Goal: Task Accomplishment & Management: Use online tool/utility

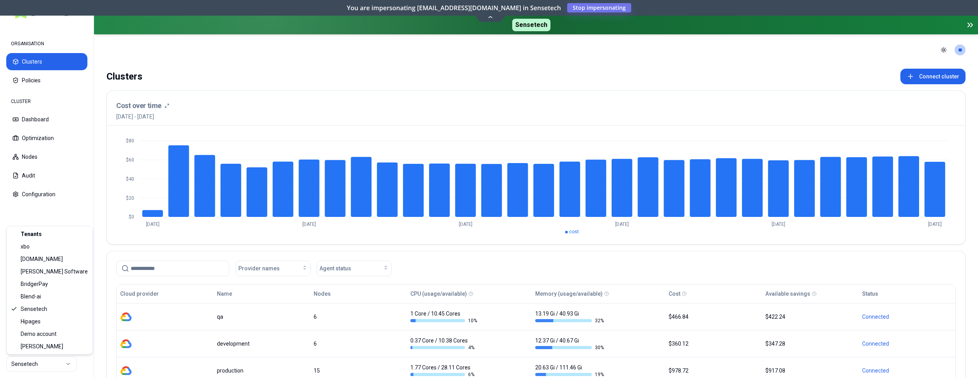
click at [46, 368] on html "ORGANISATION Clusters Policies CLUSTER Dashboard Optimization Nodes Audit Confi…" at bounding box center [489, 189] width 978 height 378
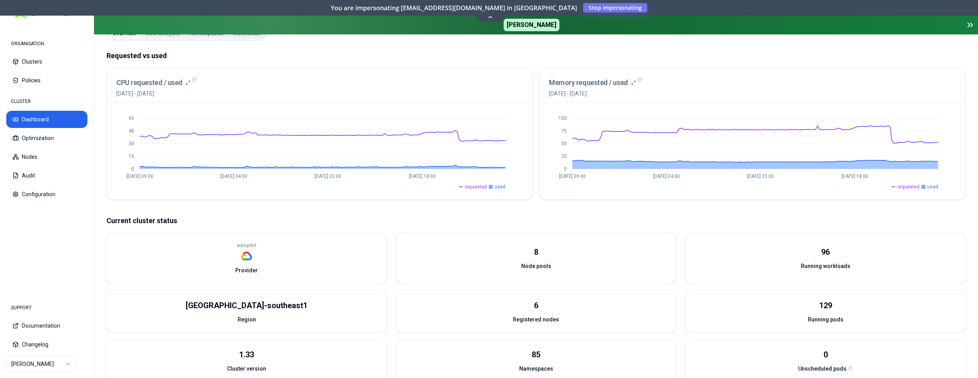
scroll to position [80, 0]
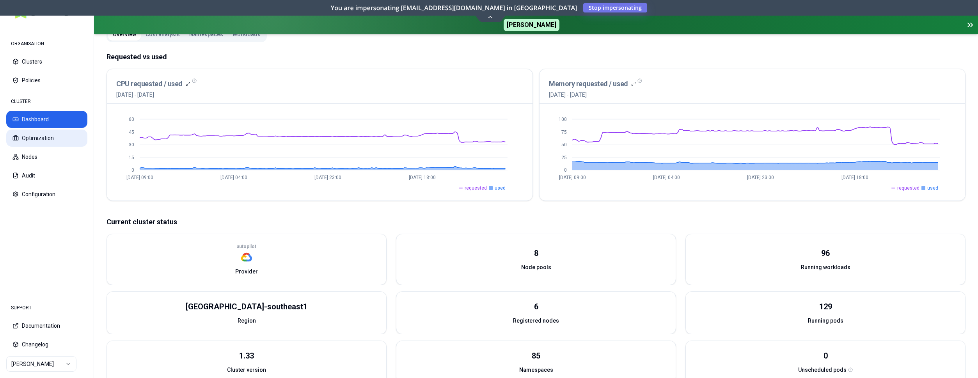
click at [32, 135] on button "Optimization" at bounding box center [46, 137] width 81 height 17
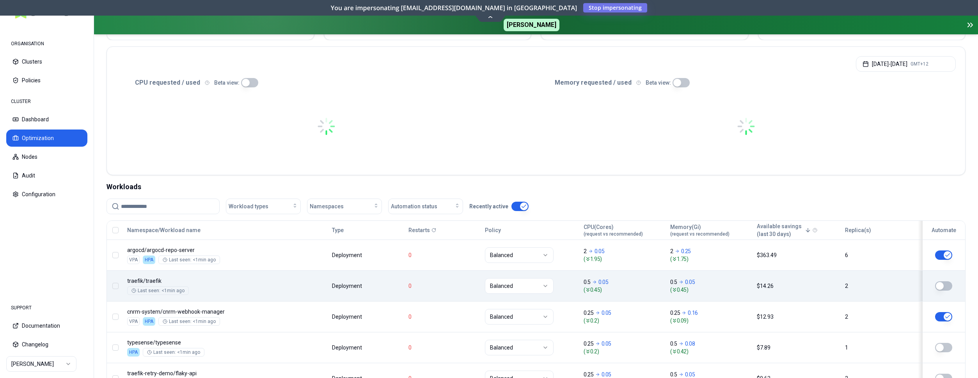
scroll to position [159, 0]
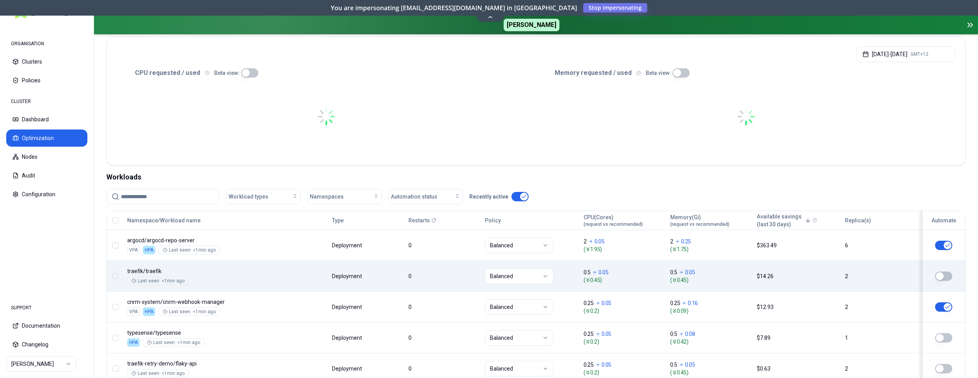
click at [154, 198] on input at bounding box center [168, 196] width 94 height 15
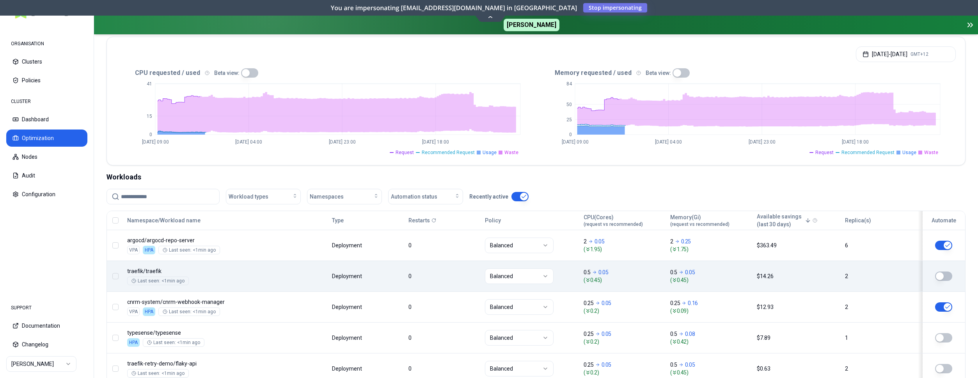
paste input "**********"
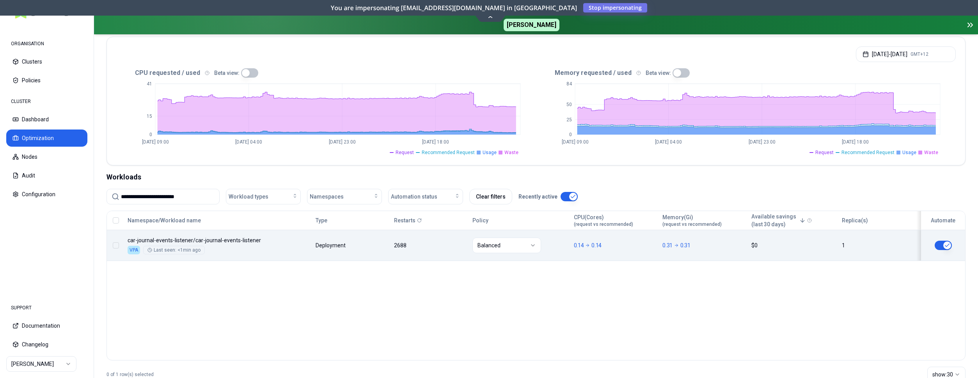
type input "**********"
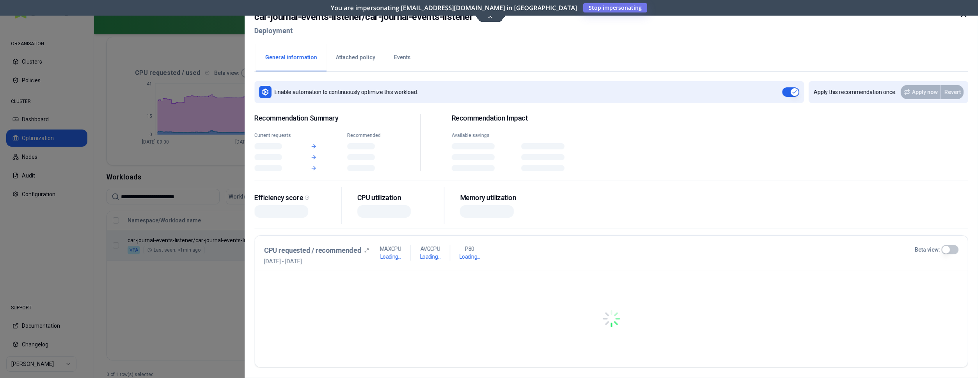
scroll to position [159, 0]
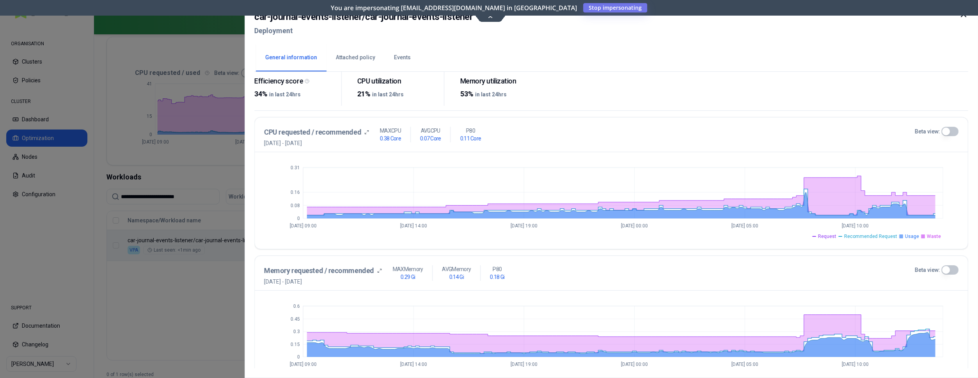
scroll to position [159, 0]
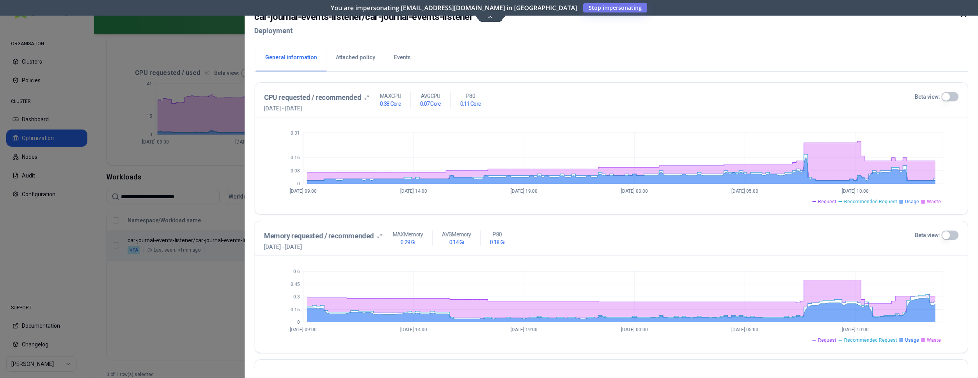
click at [200, 301] on div at bounding box center [489, 189] width 978 height 378
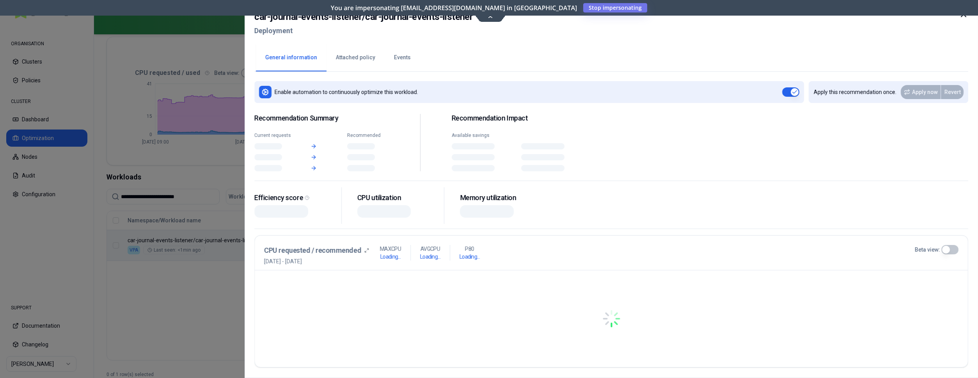
scroll to position [159, 0]
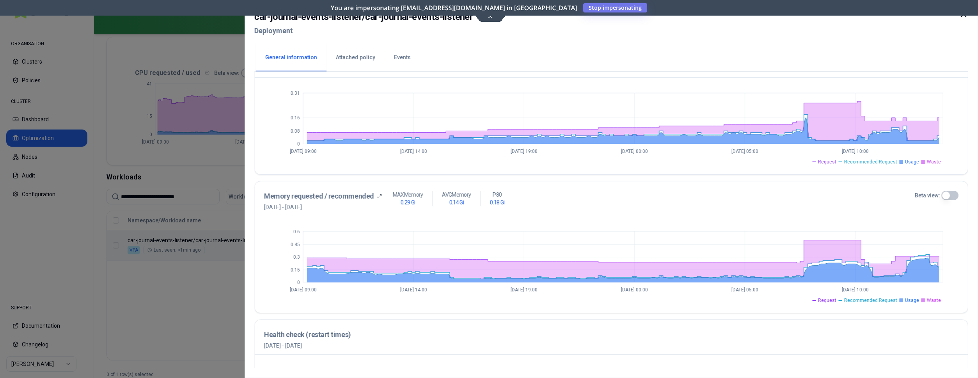
scroll to position [282, 0]
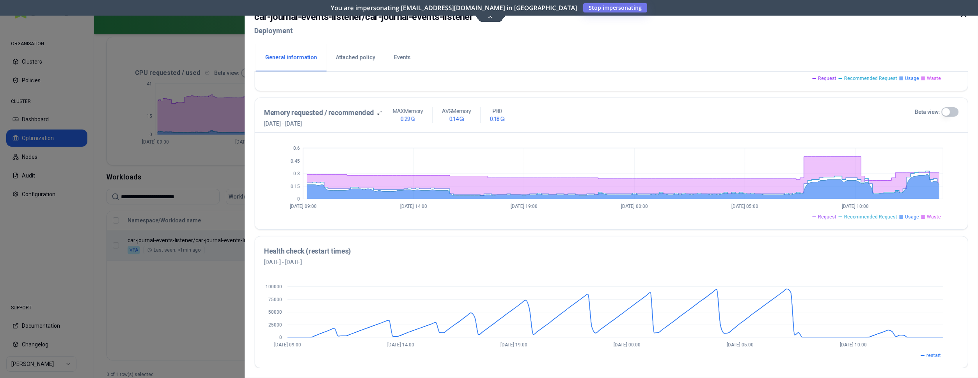
click at [943, 112] on button "Beta view:" at bounding box center [949, 111] width 17 height 9
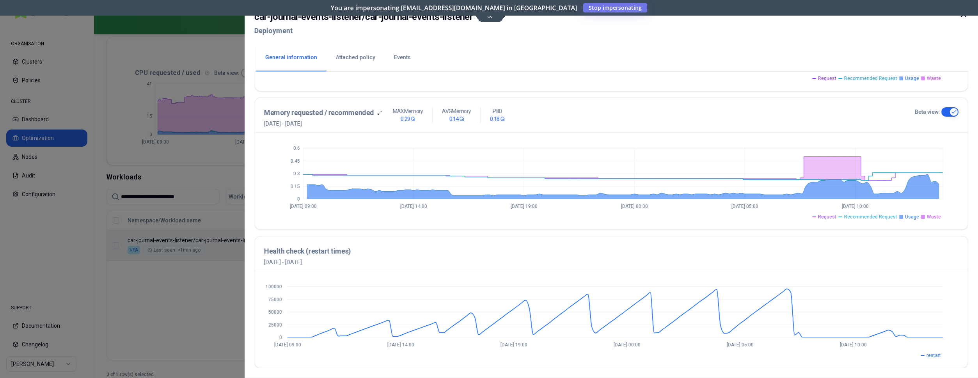
type button "on"
click at [961, 15] on div "You are impersonating [EMAIL_ADDRESS][DOMAIN_NAME] in [PERSON_NAME] Stop impers…" at bounding box center [489, 8] width 978 height 16
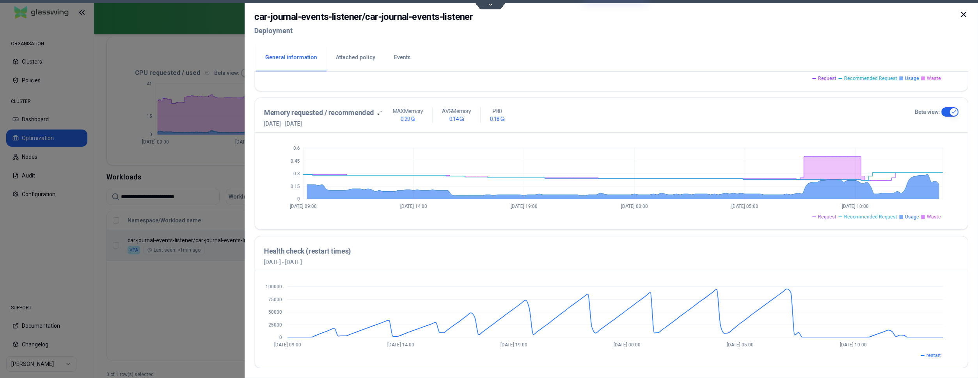
click at [962, 17] on icon at bounding box center [963, 14] width 9 height 9
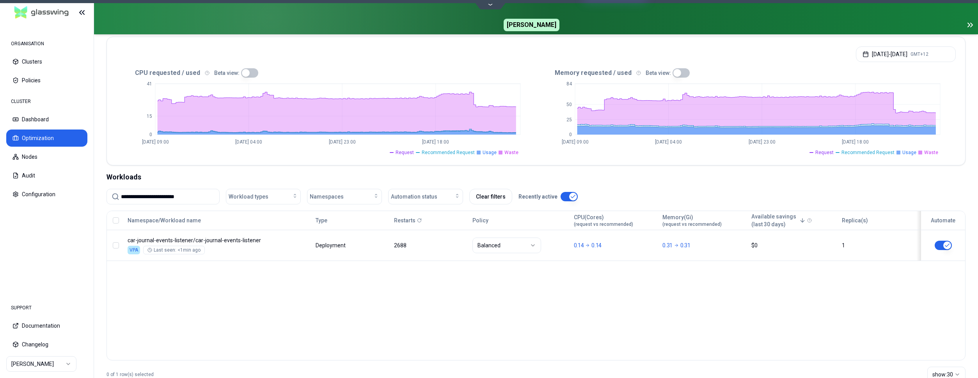
drag, startPoint x: 206, startPoint y: 200, endPoint x: 106, endPoint y: 195, distance: 100.0
click at [121, 195] on input "**********" at bounding box center [168, 196] width 94 height 15
paste input
drag, startPoint x: 202, startPoint y: 199, endPoint x: 126, endPoint y: 190, distance: 76.9
click at [126, 190] on input "**********" at bounding box center [168, 196] width 94 height 15
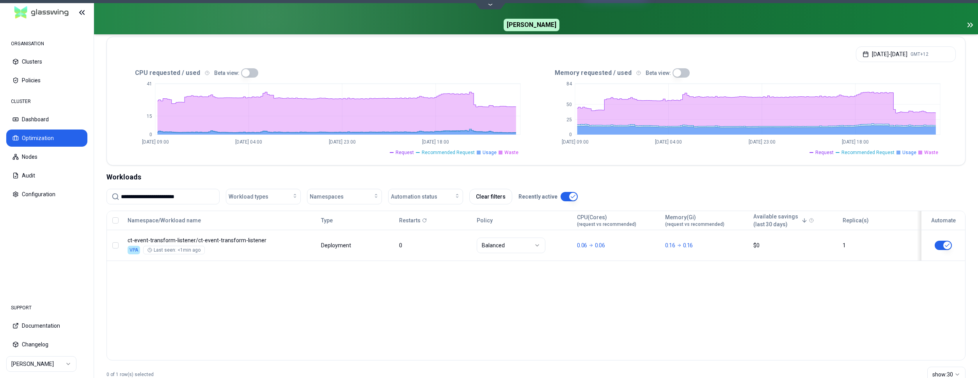
paste input
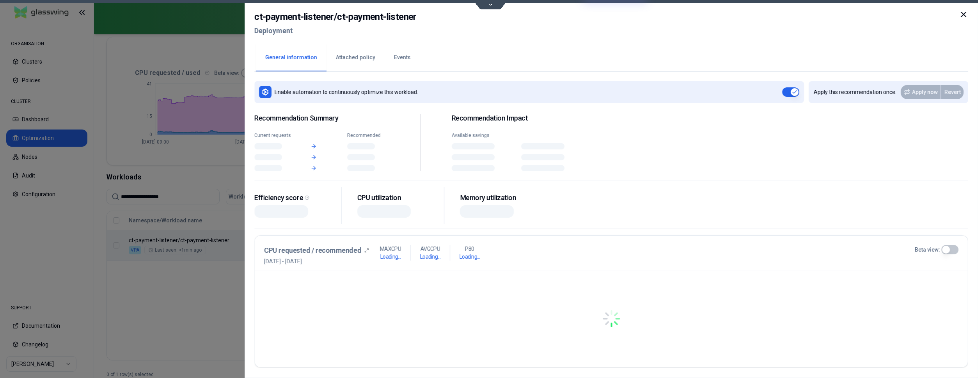
click at [293, 239] on div "Namespace/Workload name Type Restarts Policy CPU(Cores) (request vs recommended…" at bounding box center [536, 236] width 858 height 50
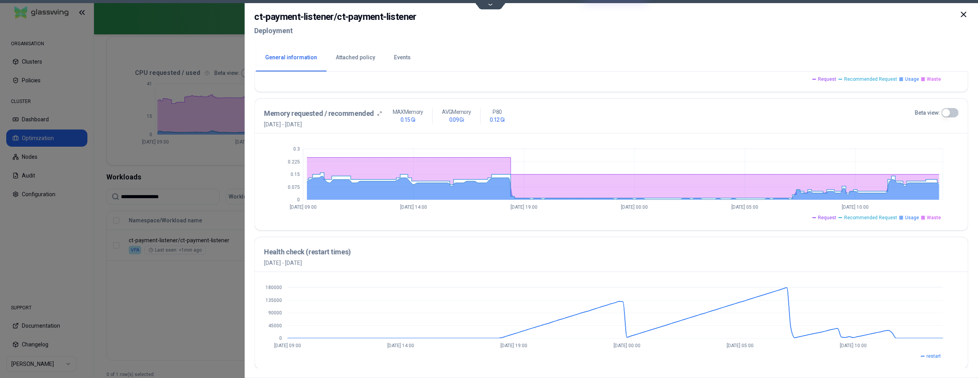
scroll to position [282, 0]
click at [190, 199] on div at bounding box center [489, 189] width 978 height 378
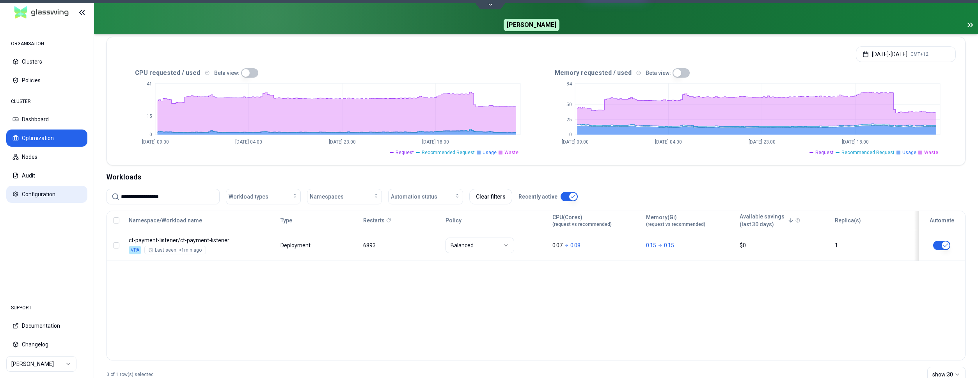
drag, startPoint x: 190, startPoint y: 197, endPoint x: 80, endPoint y: 189, distance: 110.7
click at [121, 190] on input "**********" at bounding box center [168, 196] width 94 height 15
paste input "********"
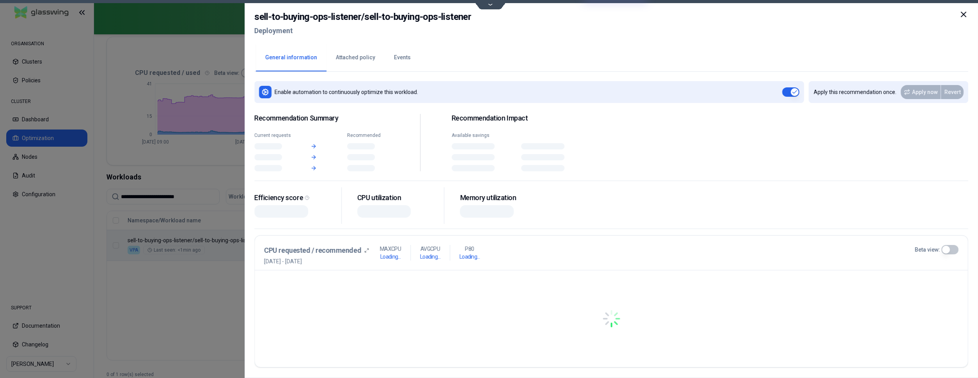
scroll to position [159, 0]
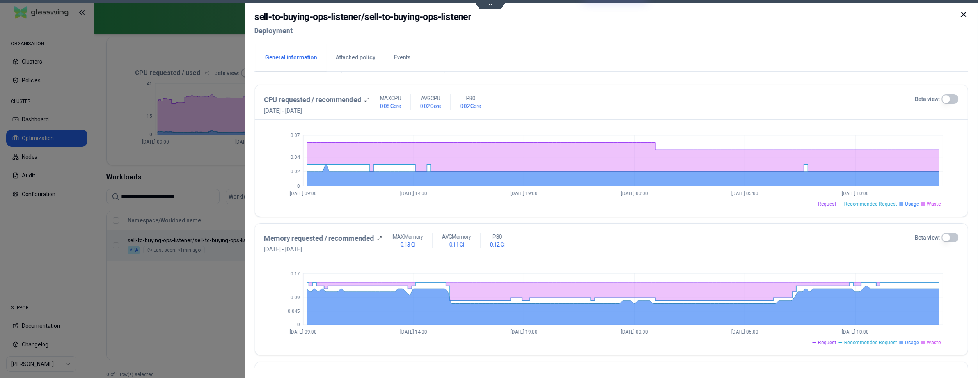
scroll to position [199, 0]
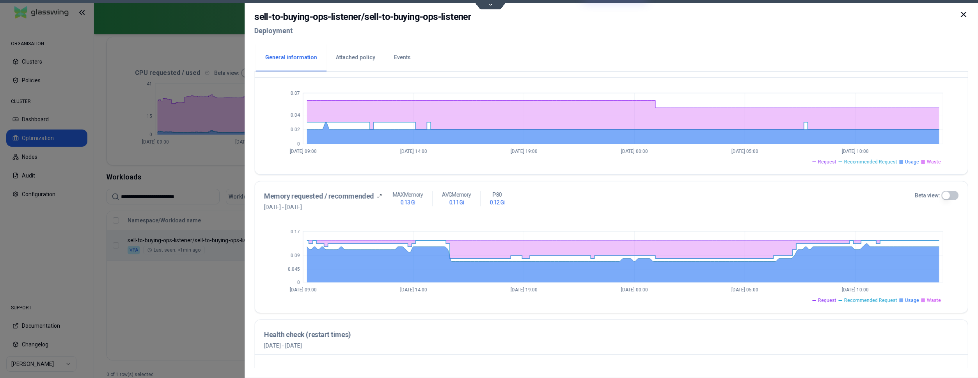
click at [184, 211] on div at bounding box center [489, 189] width 978 height 378
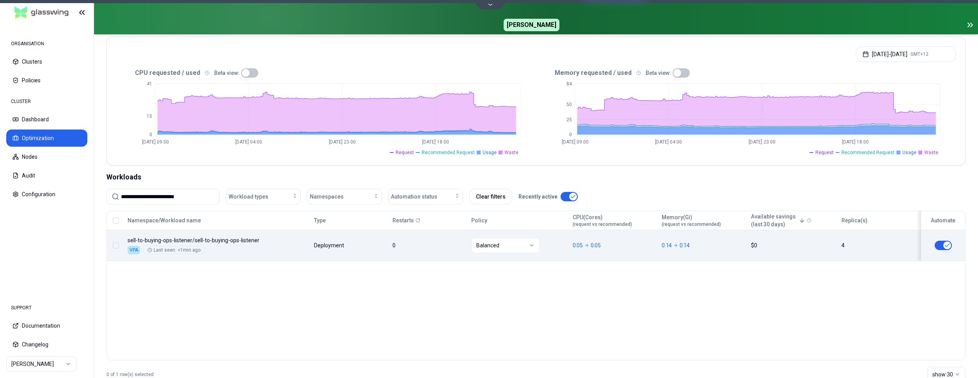
drag, startPoint x: 190, startPoint y: 198, endPoint x: 95, endPoint y: 191, distance: 95.4
click at [203, 197] on input "**********" at bounding box center [168, 196] width 94 height 15
drag, startPoint x: 203, startPoint y: 197, endPoint x: 75, endPoint y: 193, distance: 128.0
click at [121, 193] on input "**********" at bounding box center [168, 196] width 94 height 15
paste input "*********"
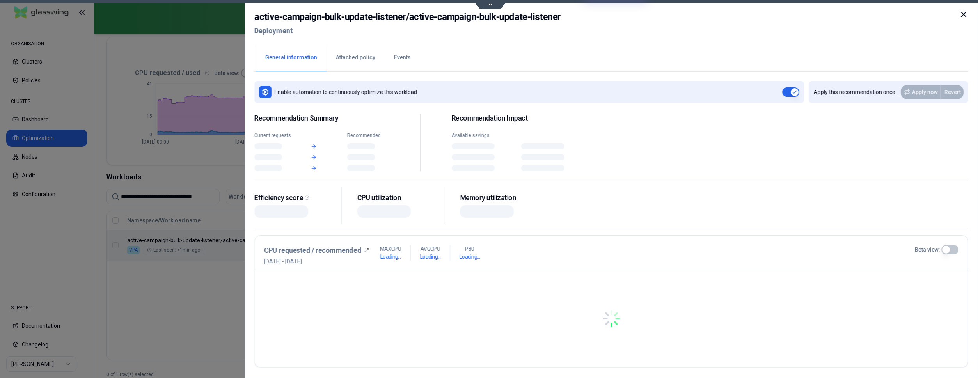
scroll to position [159, 0]
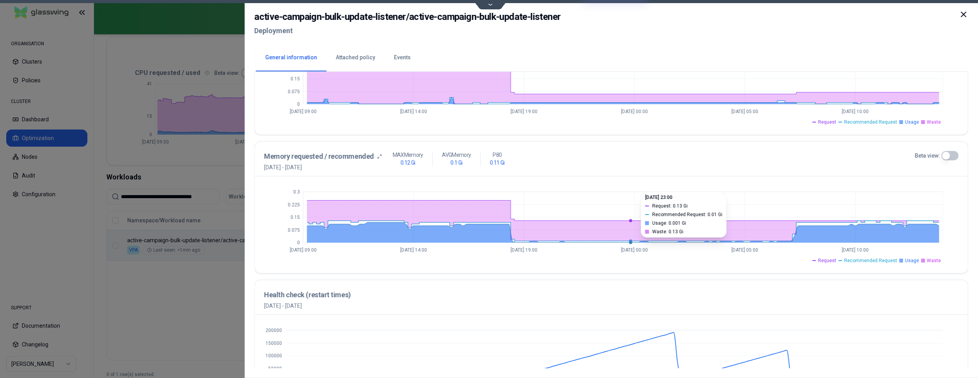
scroll to position [282, 0]
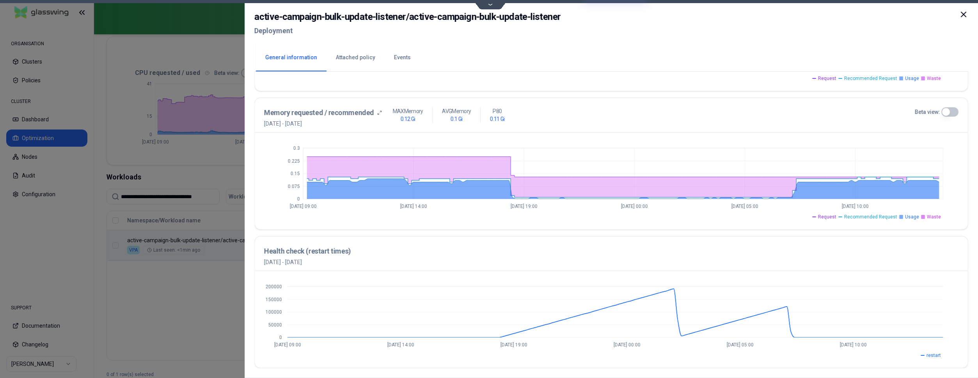
click at [177, 277] on div at bounding box center [489, 189] width 978 height 378
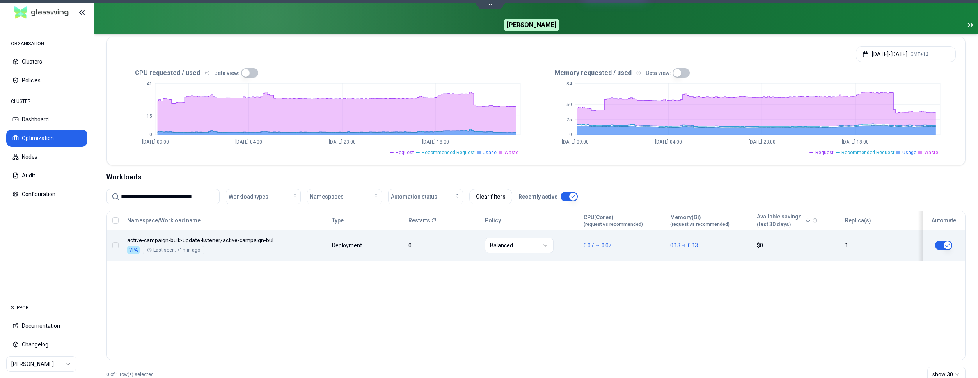
scroll to position [159, 0]
click at [181, 199] on input "**********" at bounding box center [168, 196] width 94 height 15
paste input
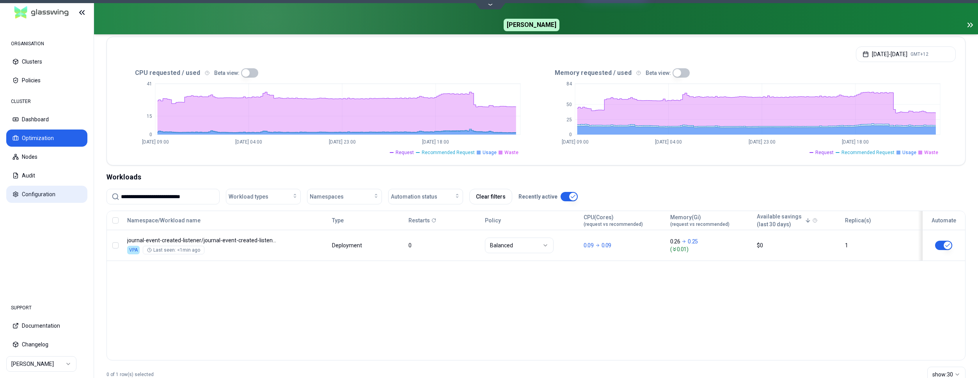
drag, startPoint x: 198, startPoint y: 197, endPoint x: 19, endPoint y: 186, distance: 179.3
click at [121, 189] on input "**********" at bounding box center [168, 196] width 94 height 15
paste input
drag, startPoint x: 193, startPoint y: 199, endPoint x: 54, endPoint y: 184, distance: 140.0
click at [121, 189] on input "**********" at bounding box center [168, 196] width 94 height 15
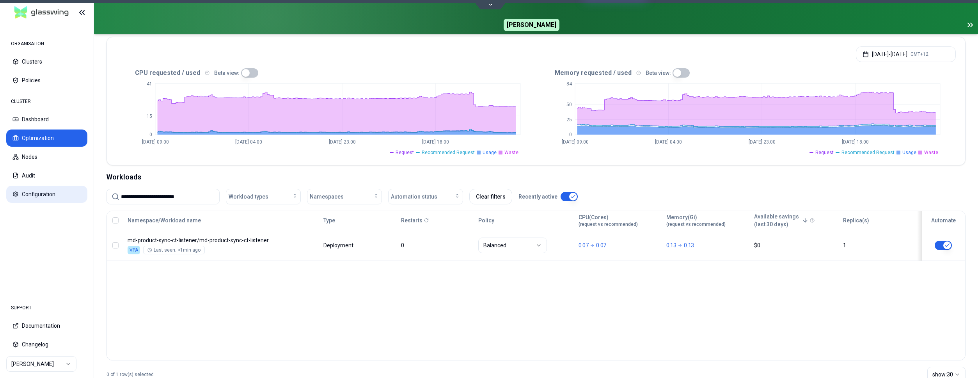
paste input
type input "**********"
click at [709, 240] on div "Namespace/Workload name Type Restarts Policy CPU(Cores) (request vs recommended…" at bounding box center [536, 236] width 858 height 50
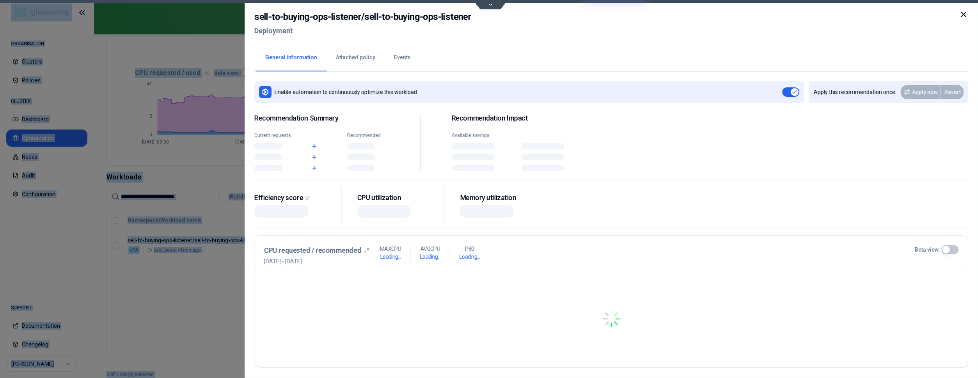
scroll to position [159, 0]
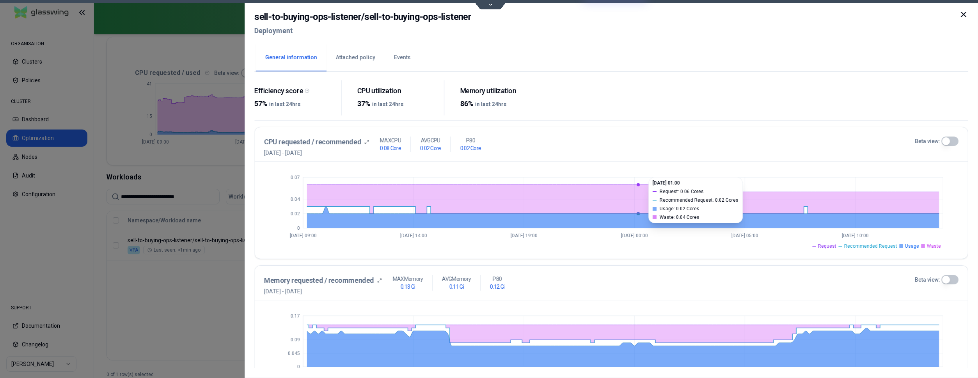
scroll to position [199, 0]
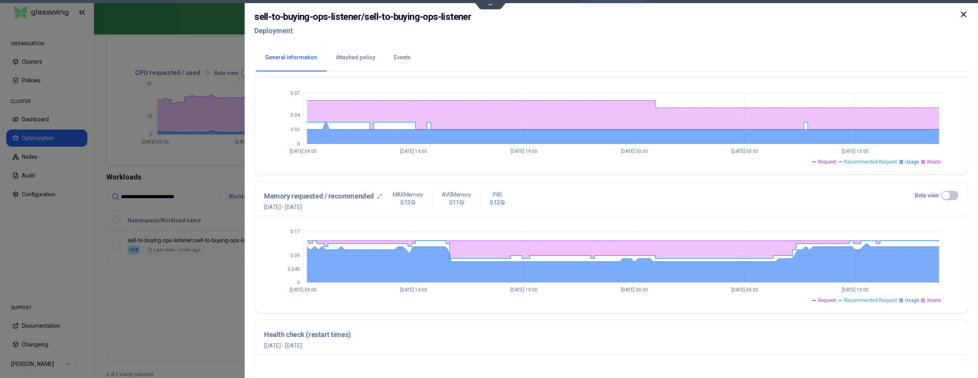
click at [947, 193] on button "Beta view:" at bounding box center [949, 195] width 17 height 9
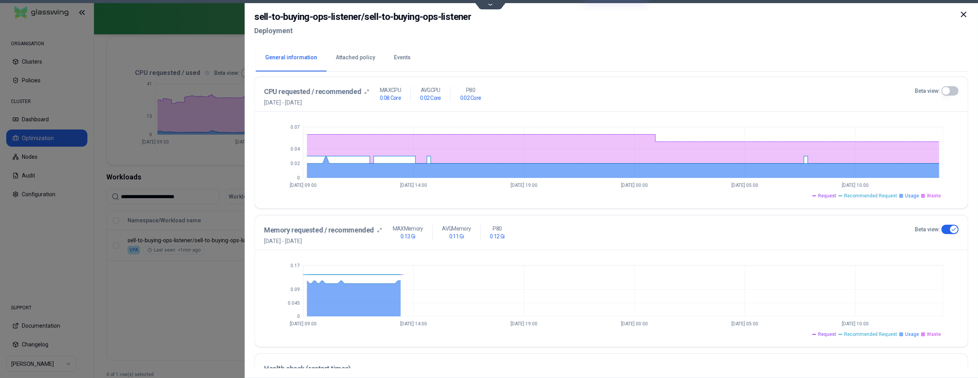
scroll to position [40, 0]
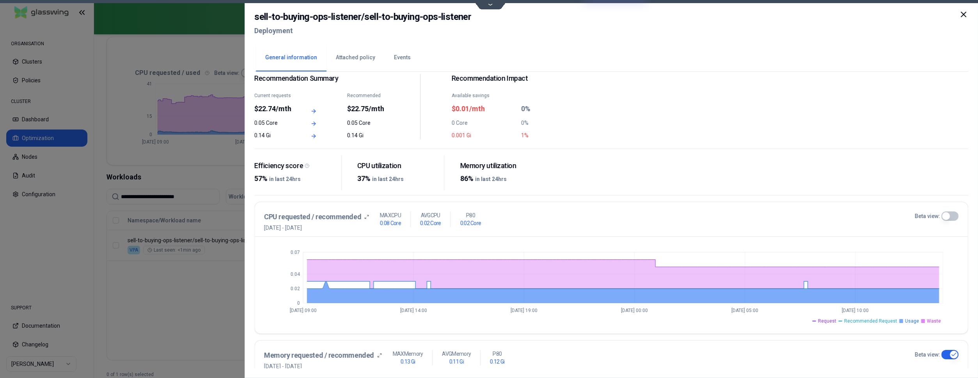
click at [946, 213] on button "Beta view:" at bounding box center [949, 215] width 17 height 9
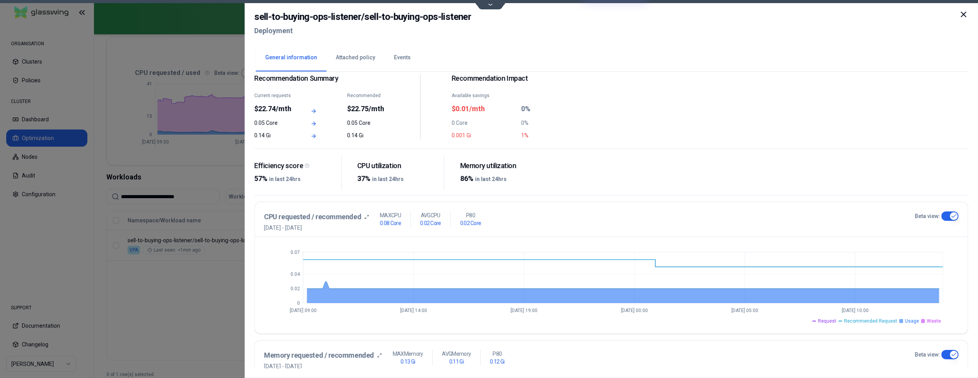
type button "on"
click at [191, 318] on div at bounding box center [489, 189] width 978 height 378
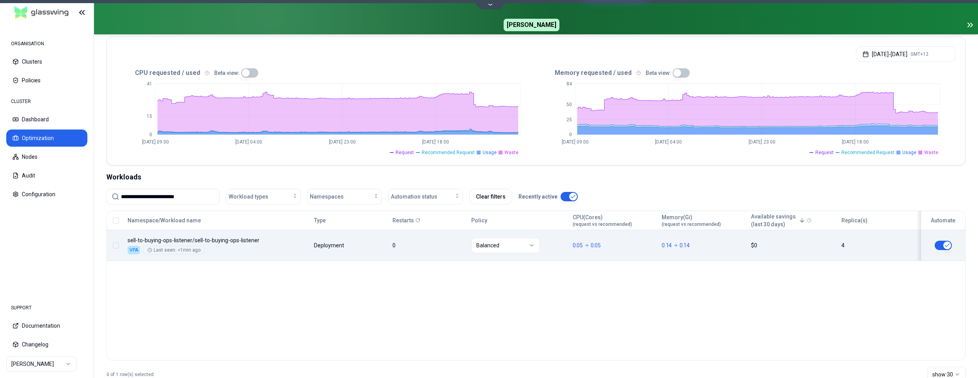
scroll to position [159, 0]
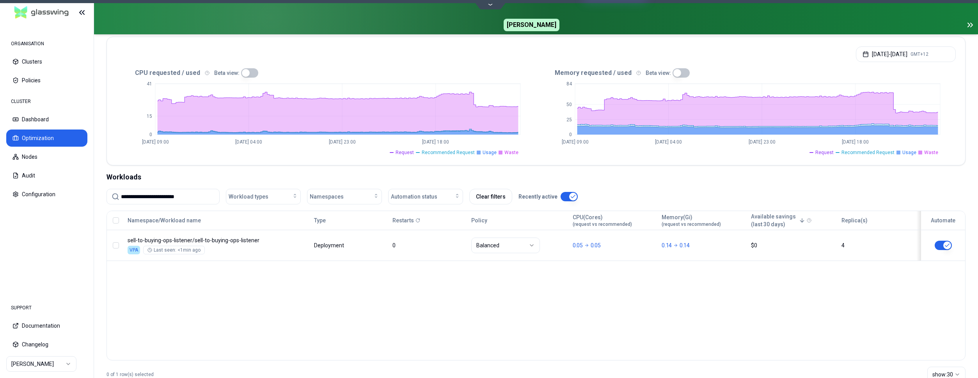
drag, startPoint x: 188, startPoint y: 195, endPoint x: 46, endPoint y: 192, distance: 142.8
click at [121, 192] on input "**********" at bounding box center [168, 196] width 94 height 15
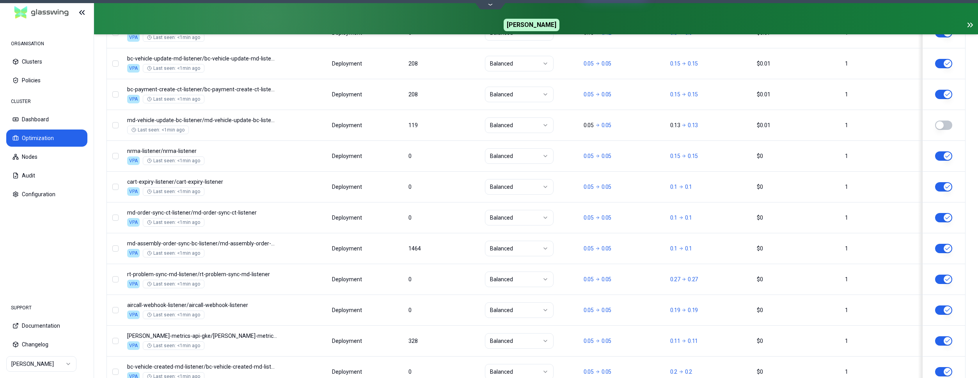
scroll to position [637, 0]
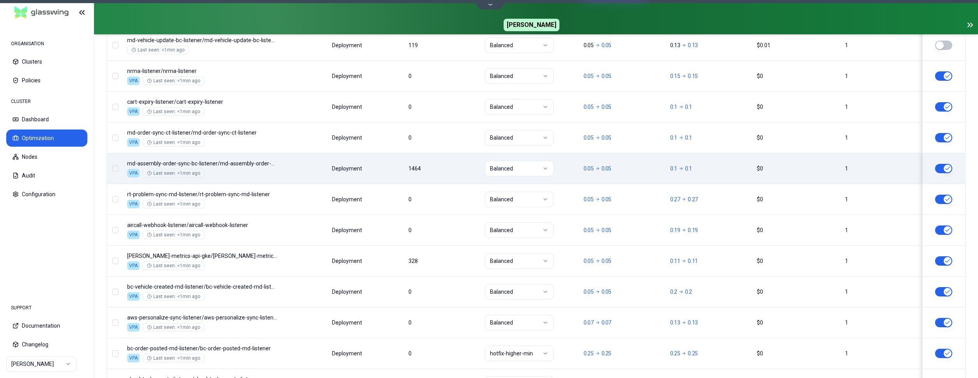
type input "********"
click at [278, 175] on div "Namespace/Workload name Type Restarts Policy CPU(Cores) (request vs recommended…" at bounding box center [536, 205] width 858 height 943
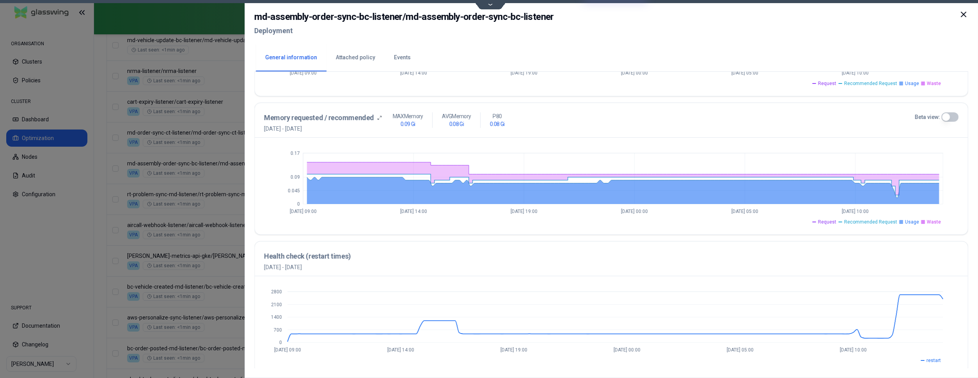
scroll to position [282, 0]
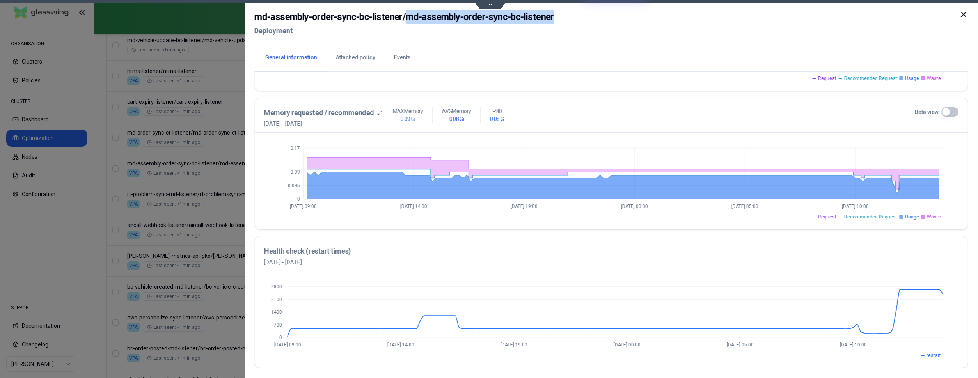
drag, startPoint x: 562, startPoint y: 17, endPoint x: 406, endPoint y: 18, distance: 155.6
click at [406, 18] on div "md-assembly-order-sync-bc-listener / md-assembly-order-sync-bc-listener Deploym…" at bounding box center [611, 26] width 714 height 33
copy h2 "md-assembly-order-sync-bc-listener"
click at [206, 179] on div at bounding box center [489, 189] width 978 height 378
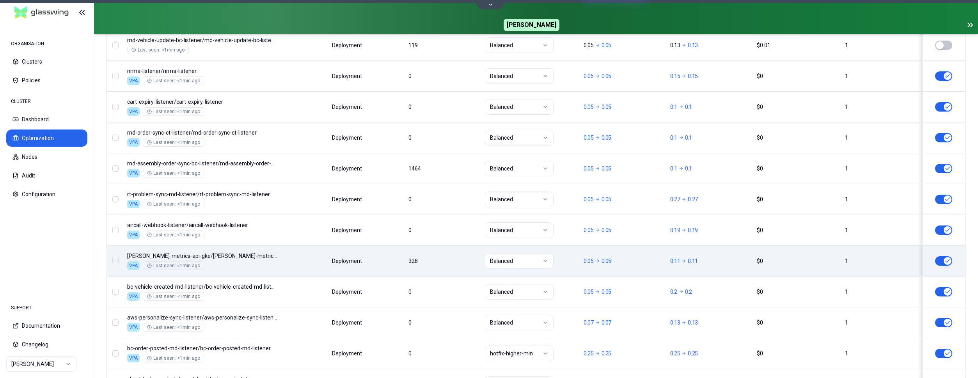
click at [283, 262] on div "Namespace/Workload name Type Restarts Policy CPU(Cores) (request vs recommended…" at bounding box center [536, 205] width 858 height 943
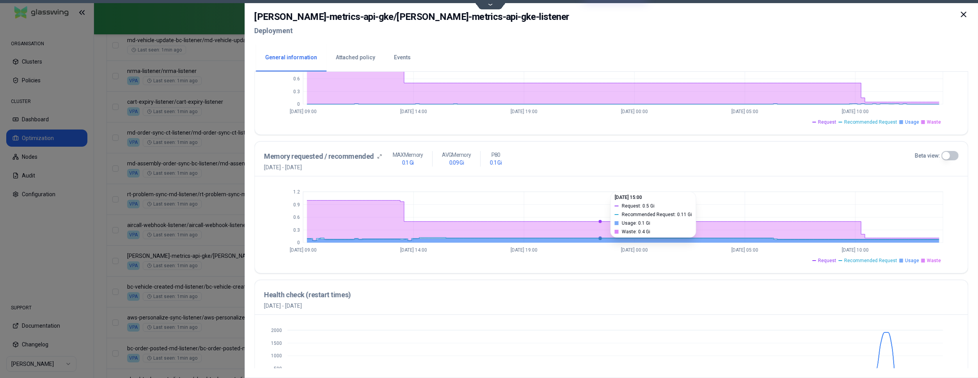
scroll to position [282, 0]
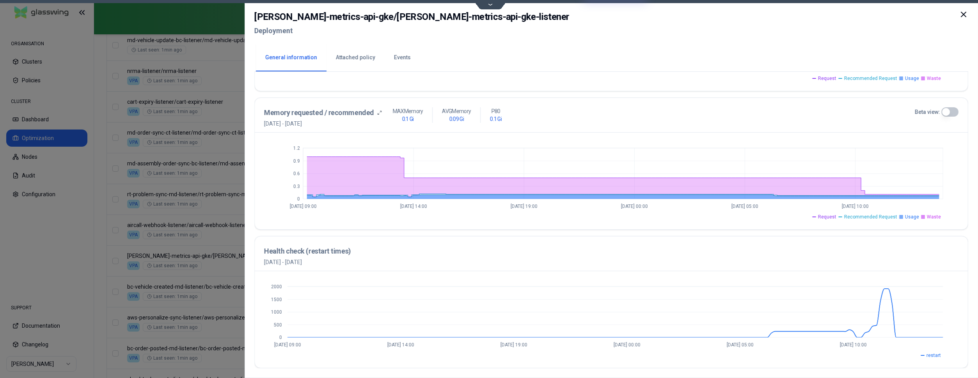
click at [961, 14] on icon at bounding box center [963, 14] width 9 height 9
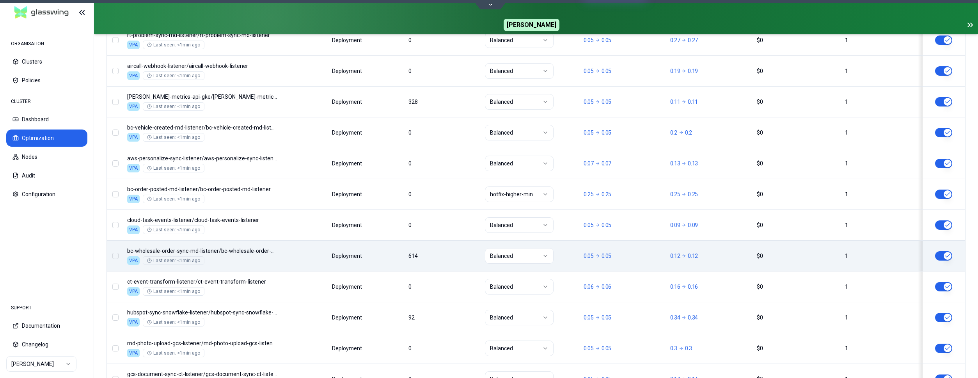
scroll to position [915, 0]
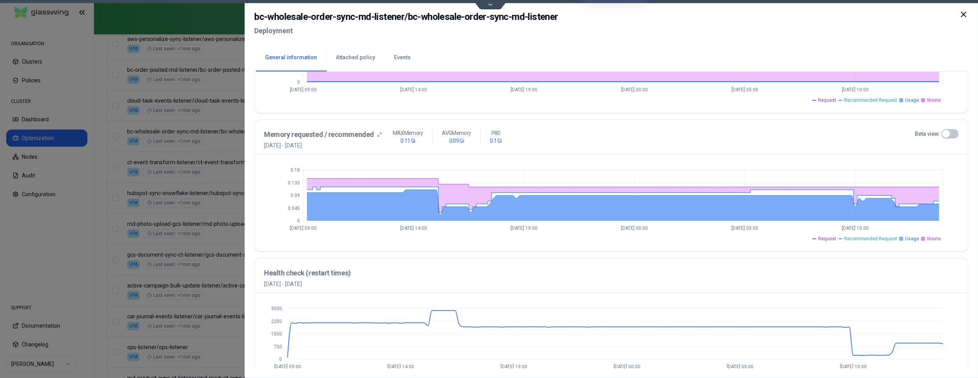
scroll to position [282, 0]
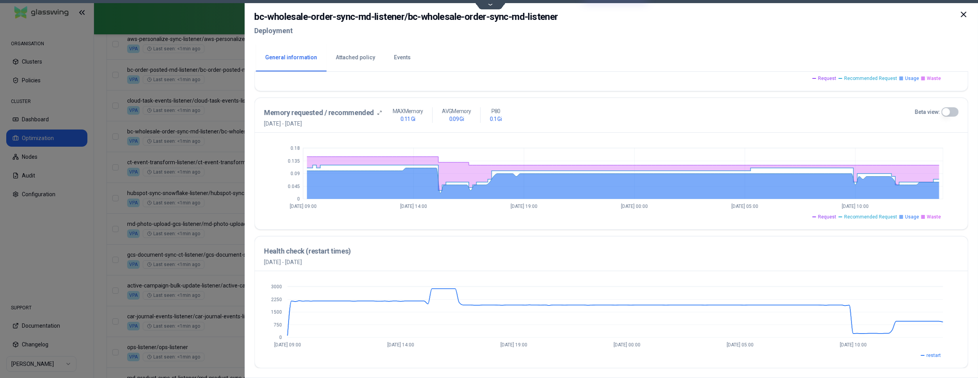
click at [964, 13] on icon at bounding box center [963, 14] width 9 height 9
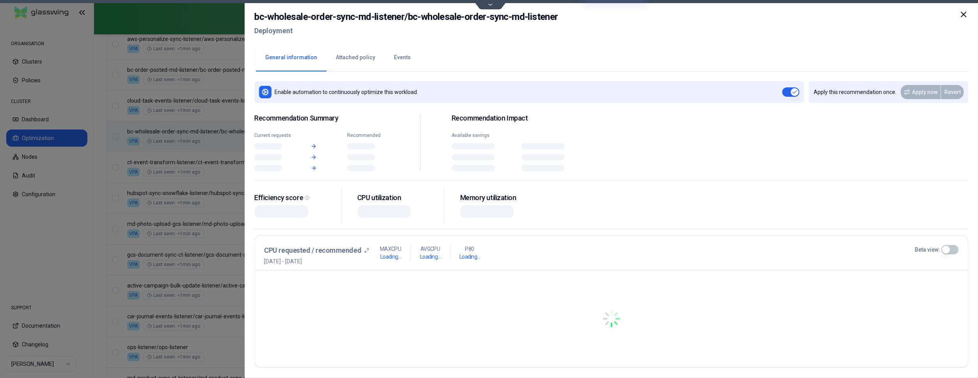
scroll to position [915, 0]
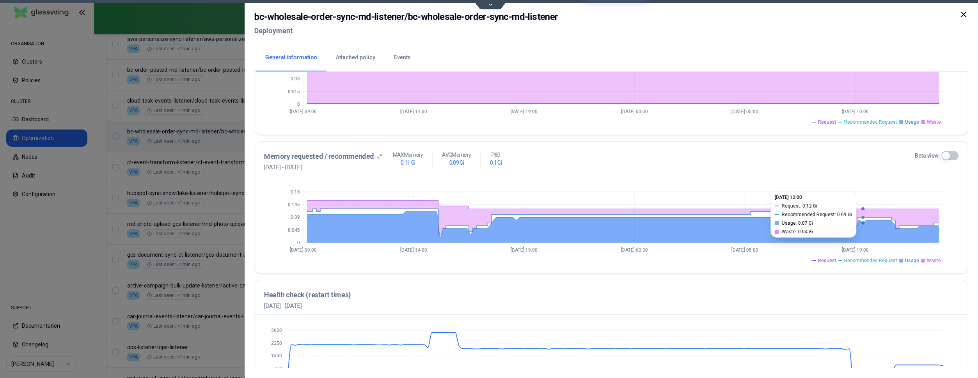
scroll to position [282, 0]
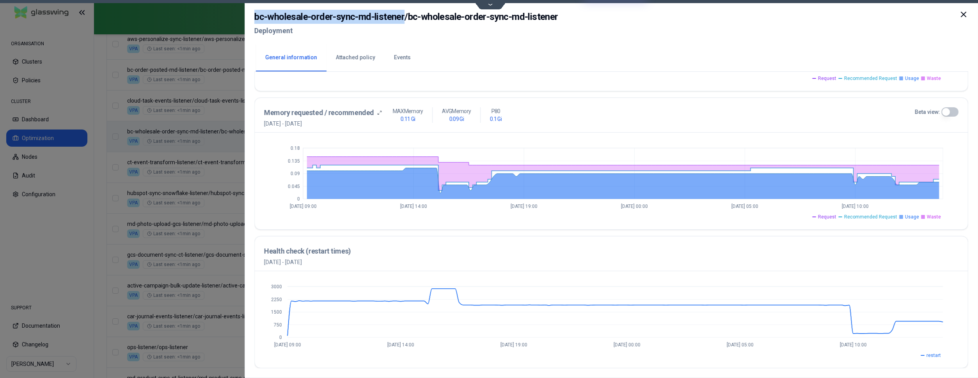
drag, startPoint x: 255, startPoint y: 18, endPoint x: 404, endPoint y: 18, distance: 149.4
click at [404, 18] on h2 "bc-wholesale-order-sync-md-listener / bc-wholesale-order-sync-md-listener" at bounding box center [405, 17] width 303 height 14
copy h2 "bc-wholesale-order-sync-md-listener"
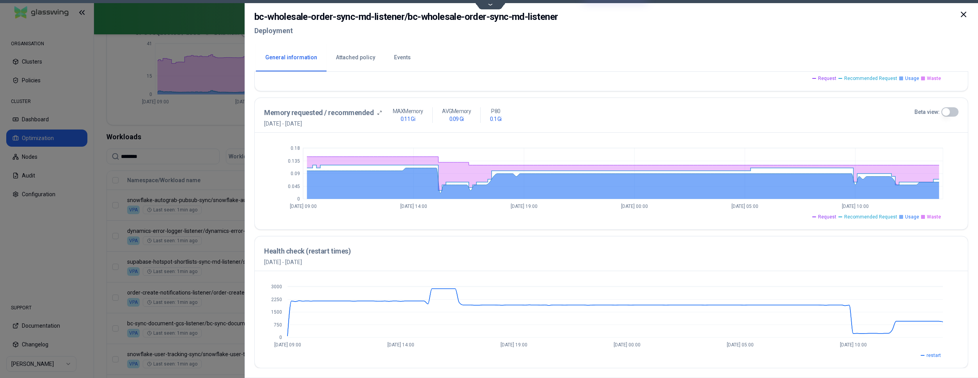
click at [890, 46] on div "General information Attached policy Events" at bounding box center [611, 57] width 714 height 29
click at [961, 10] on icon at bounding box center [963, 14] width 9 height 9
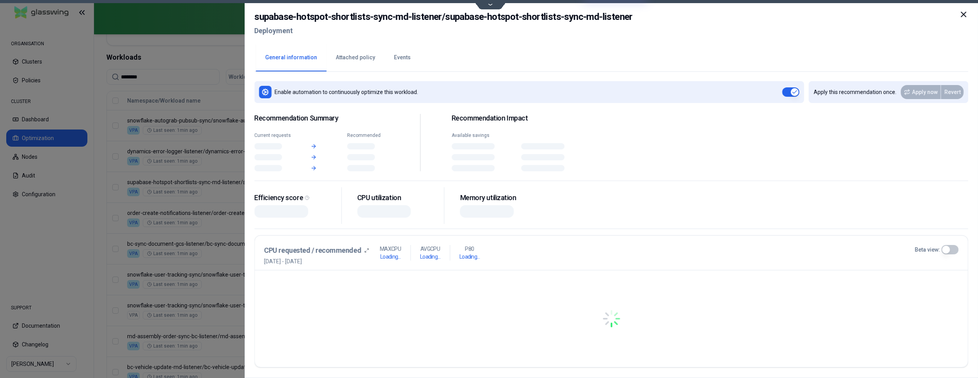
scroll to position [279, 0]
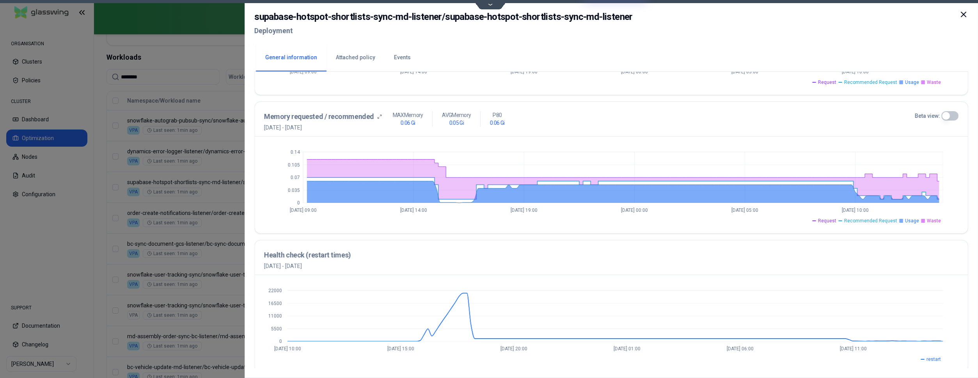
scroll to position [282, 0]
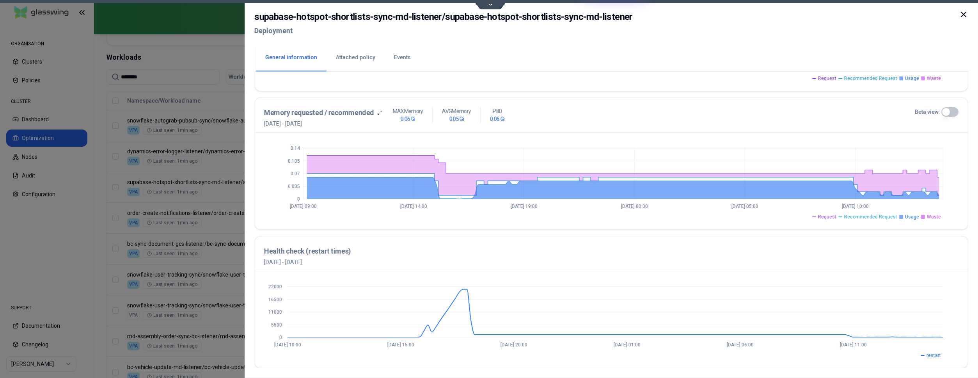
drag, startPoint x: 963, startPoint y: 16, endPoint x: 666, endPoint y: 137, distance: 320.1
click at [963, 16] on icon at bounding box center [963, 14] width 9 height 9
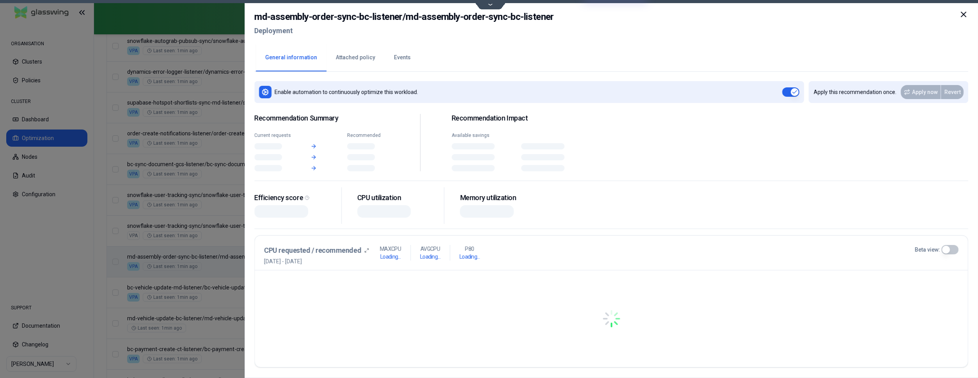
scroll to position [358, 0]
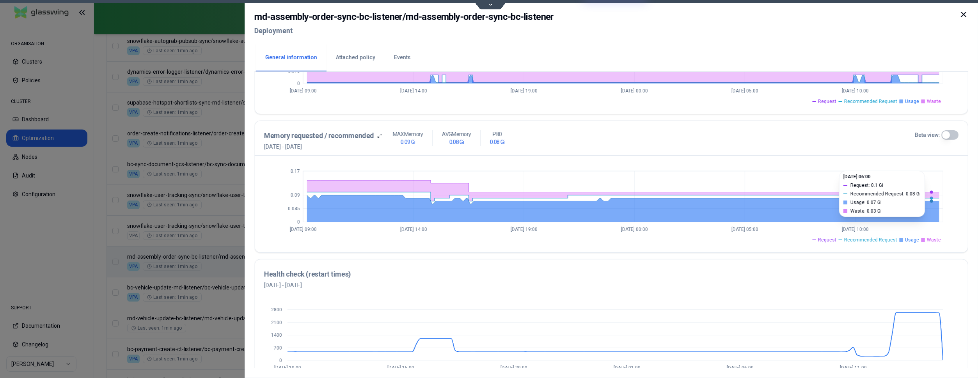
scroll to position [282, 0]
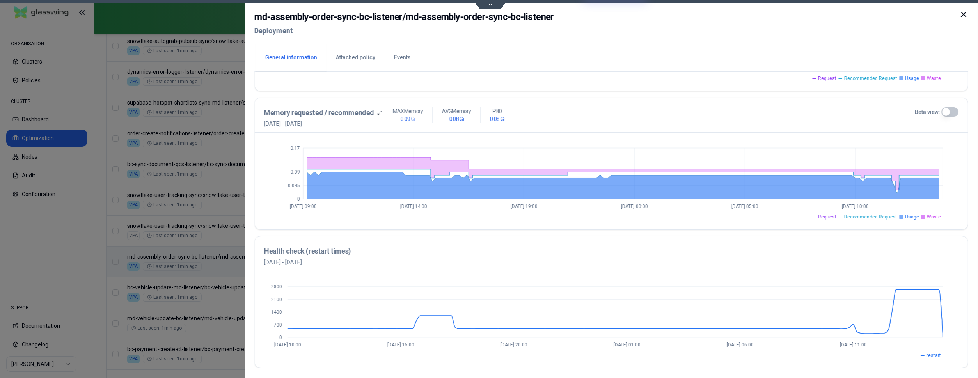
click at [959, 15] on icon at bounding box center [963, 14] width 9 height 9
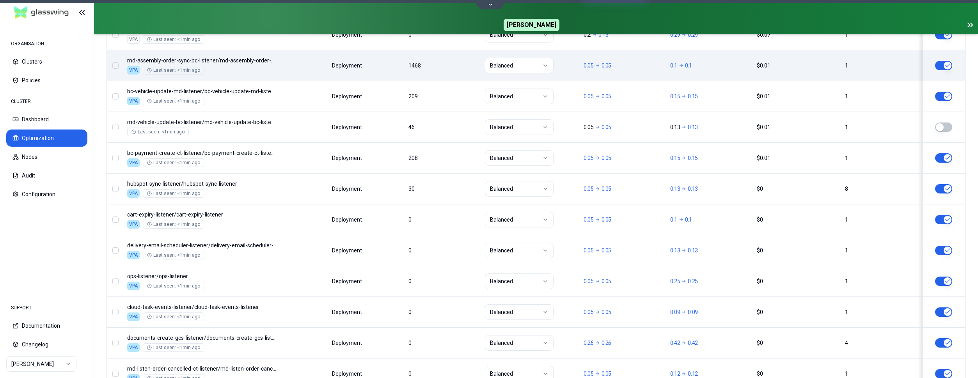
scroll to position [597, 0]
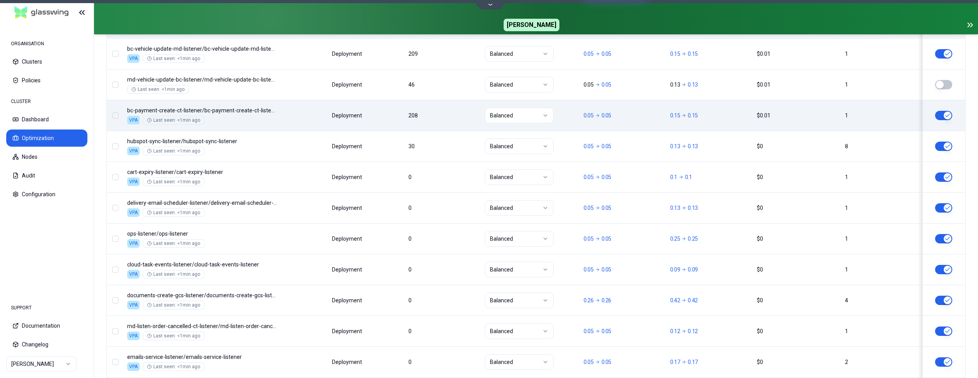
click at [386, 122] on div "Namespace/Workload name Type Restarts Policy CPU(Cores) (request vs recommended…" at bounding box center [536, 244] width 858 height 943
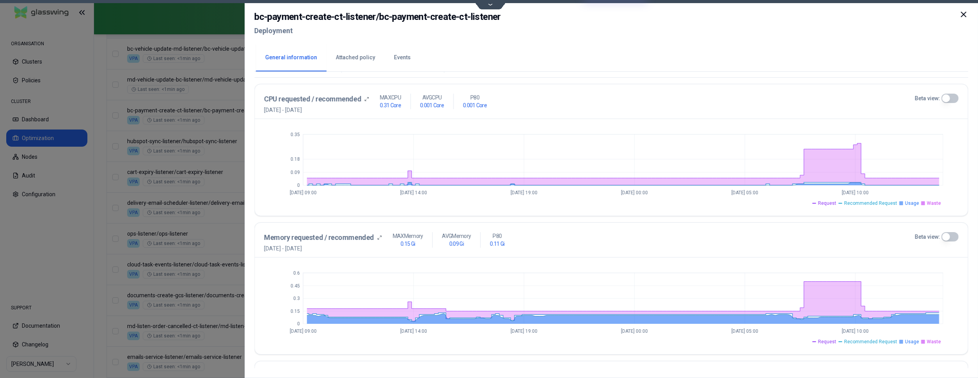
scroll to position [282, 0]
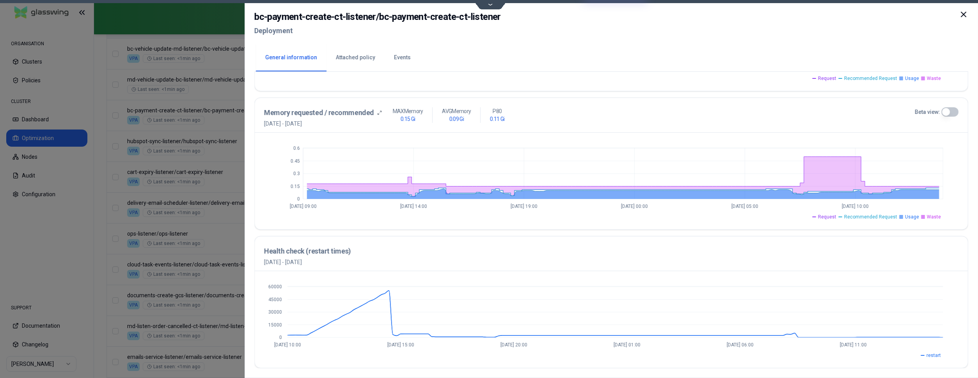
click at [961, 14] on icon at bounding box center [963, 14] width 9 height 9
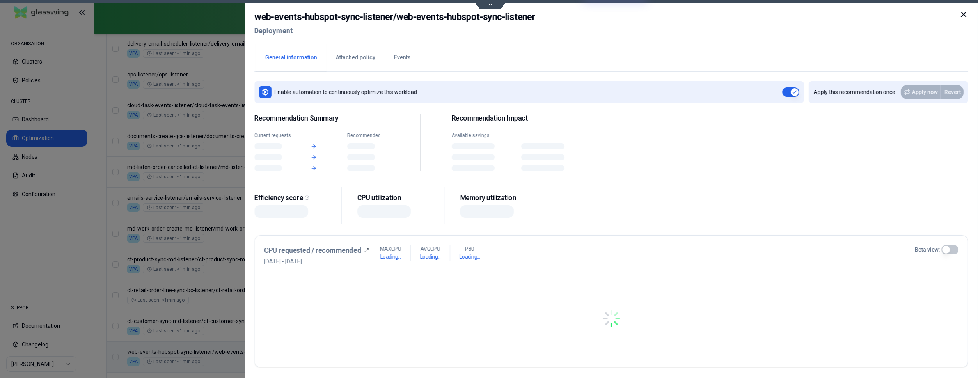
scroll to position [756, 0]
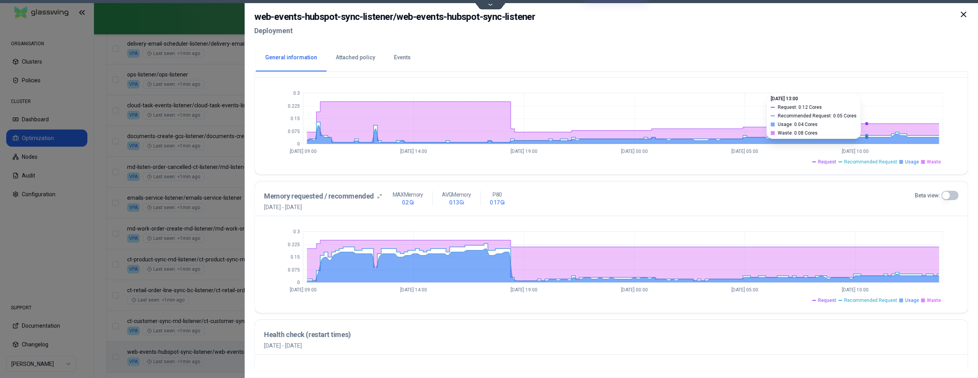
scroll to position [282, 0]
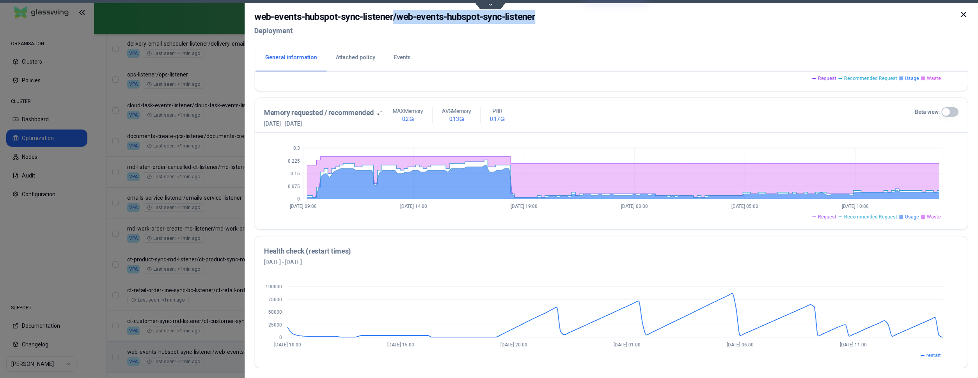
drag, startPoint x: 393, startPoint y: 21, endPoint x: 536, endPoint y: 11, distance: 142.7
click at [536, 11] on div "web-events-hubspot-sync-listener / web-events-hubspot-sync-listener Deployment" at bounding box center [611, 26] width 714 height 33
click at [541, 12] on div "web-events-hubspot-sync-listener / web-events-hubspot-sync-listener Deployment" at bounding box center [611, 26] width 714 height 33
drag, startPoint x: 397, startPoint y: 18, endPoint x: 535, endPoint y: 14, distance: 138.1
click at [535, 14] on div "web-events-hubspot-sync-listener / web-events-hubspot-sync-listener Deployment" at bounding box center [611, 26] width 714 height 33
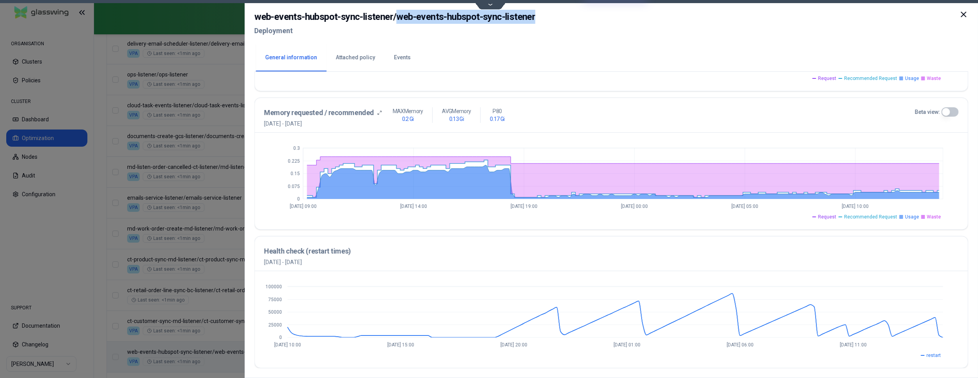
copy h2 "web-events-hubspot-sync-listener"
click at [401, 53] on button "Events" at bounding box center [402, 57] width 35 height 27
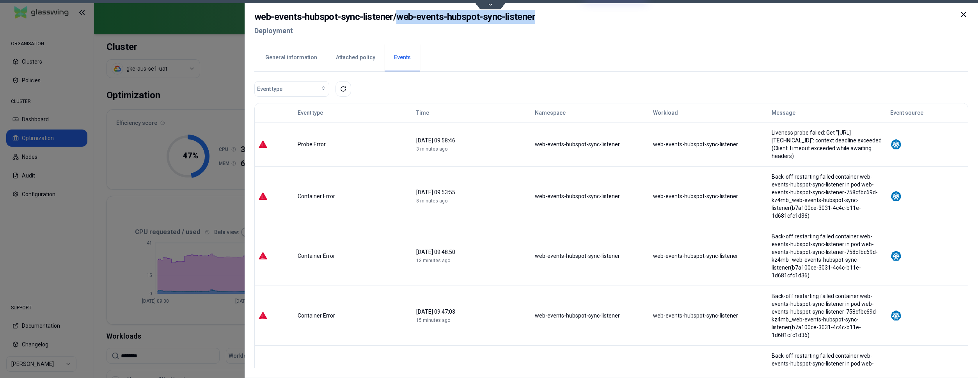
scroll to position [199, 0]
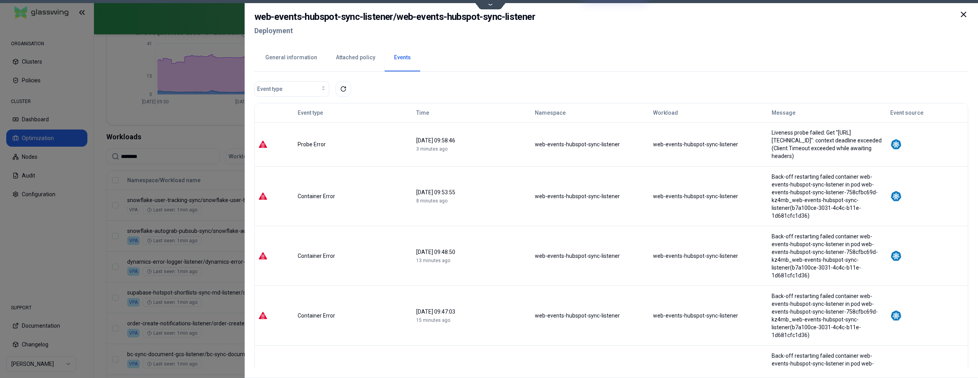
click at [964, 12] on icon at bounding box center [963, 14] width 9 height 9
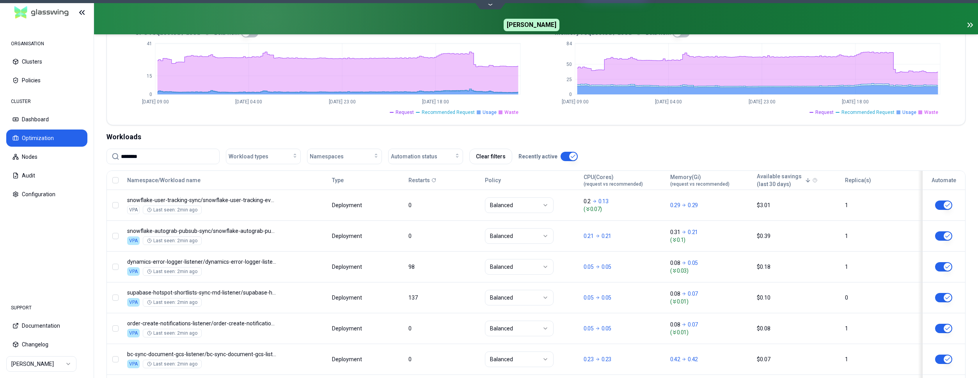
drag, startPoint x: 163, startPoint y: 150, endPoint x: 91, endPoint y: 156, distance: 72.0
click at [121, 156] on input "********" at bounding box center [168, 156] width 94 height 15
click at [131, 158] on input "********" at bounding box center [168, 156] width 94 height 15
paste input "**********"
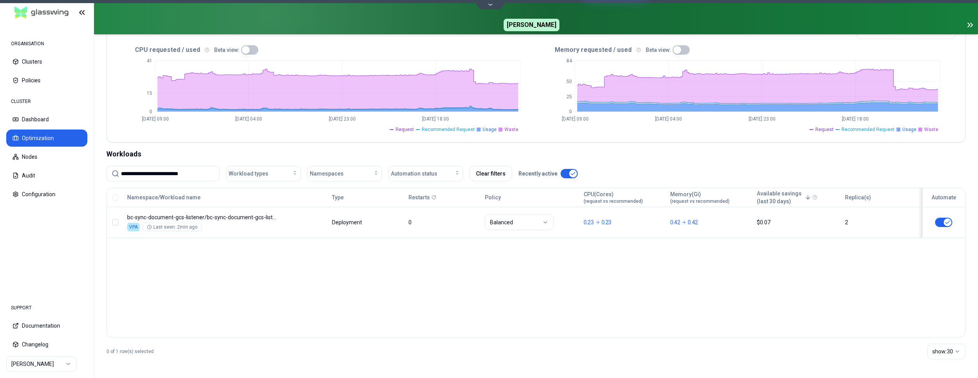
scroll to position [182, 0]
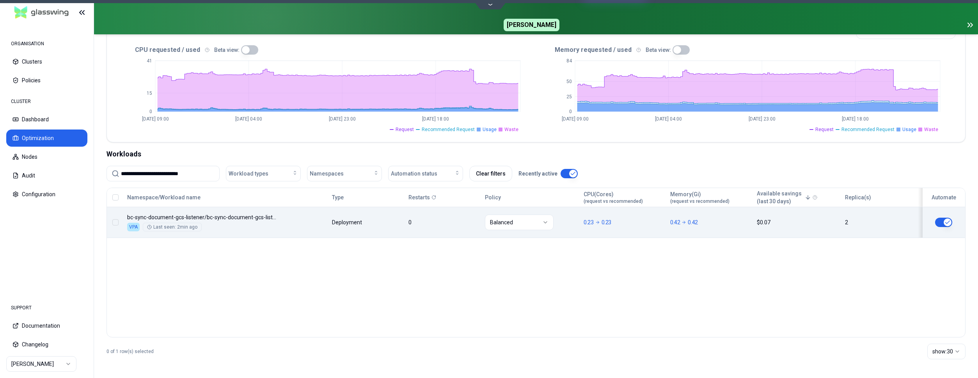
type input "**********"
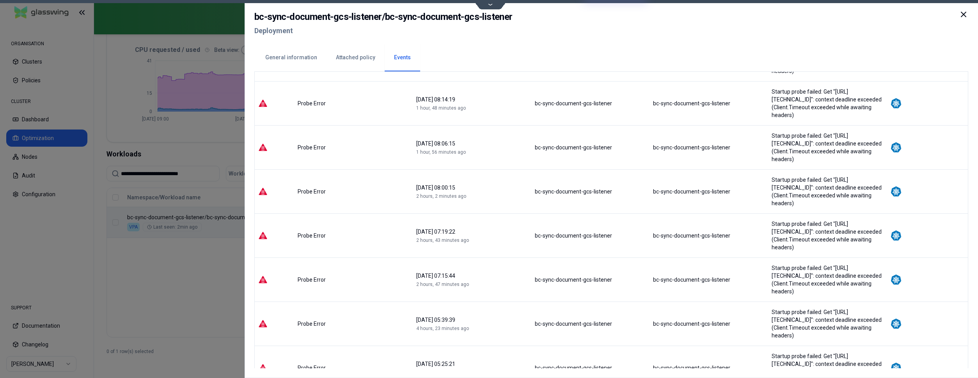
scroll to position [597, 0]
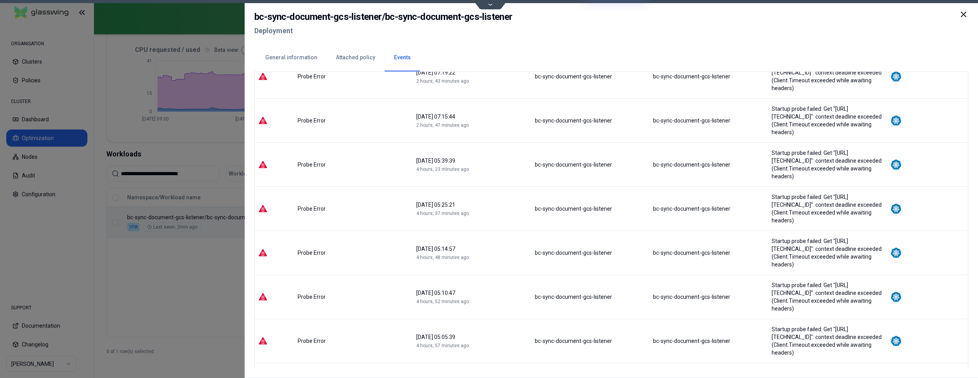
click at [964, 16] on icon at bounding box center [963, 14] width 9 height 9
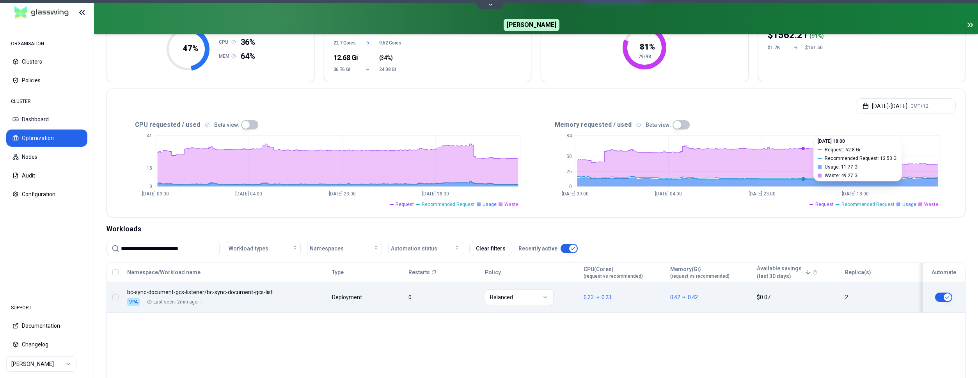
scroll to position [103, 0]
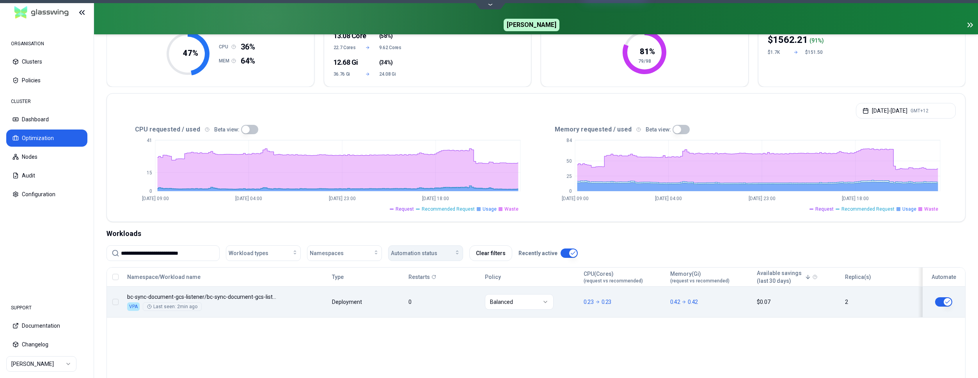
click at [443, 253] on div "Automation status" at bounding box center [425, 253] width 69 height 8
click at [422, 284] on div "off" at bounding box center [427, 283] width 74 height 12
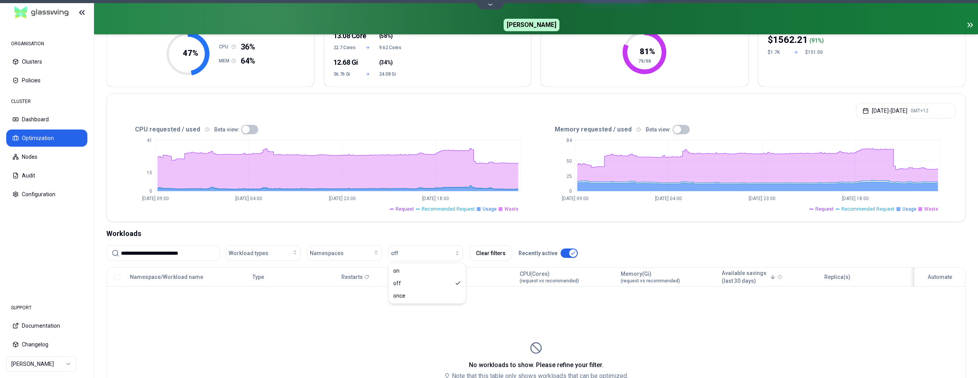
click at [498, 230] on div "Workloads" at bounding box center [535, 233] width 859 height 11
drag, startPoint x: 186, startPoint y: 254, endPoint x: 66, endPoint y: 257, distance: 120.2
click at [121, 257] on input "**********" at bounding box center [168, 253] width 94 height 15
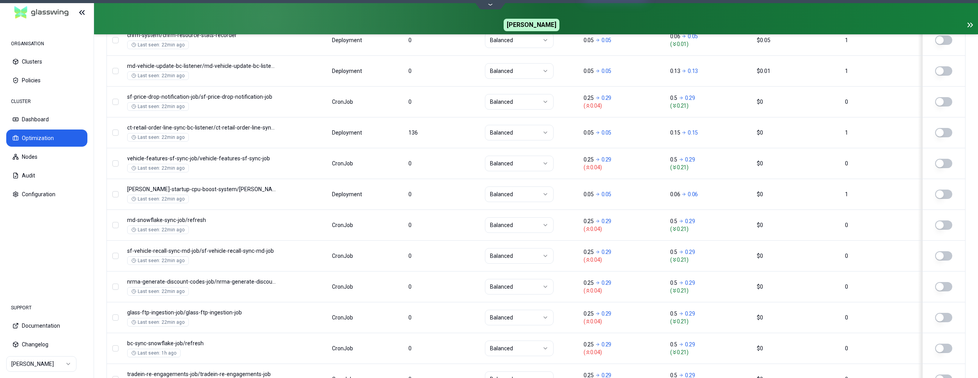
scroll to position [199, 0]
